Goal: Transaction & Acquisition: Book appointment/travel/reservation

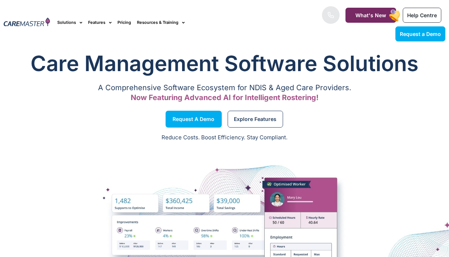
click at [224, 121] on div "Request a Demo" at bounding box center [112, 119] width 225 height 28
